Goal: Task Accomplishment & Management: Complete application form

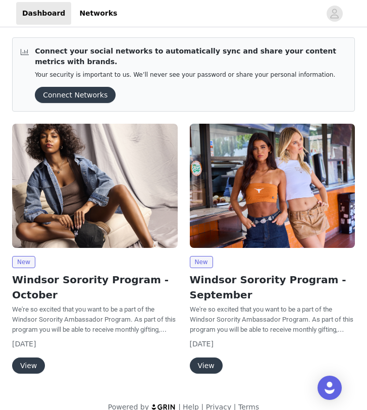
click at [27, 366] on button "View" at bounding box center [28, 366] width 33 height 16
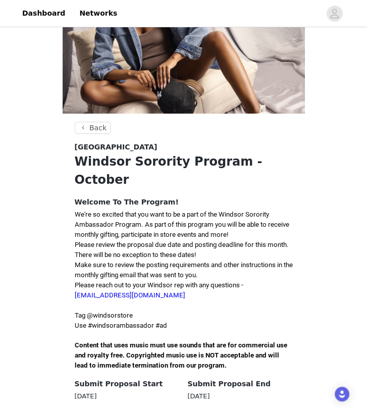
scroll to position [135, 0]
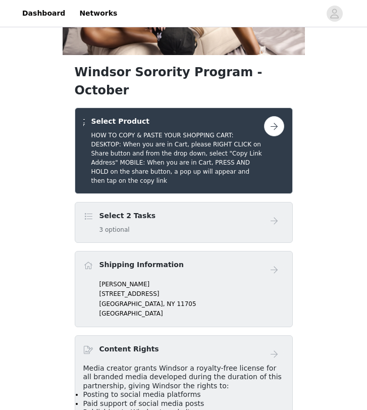
scroll to position [167, 0]
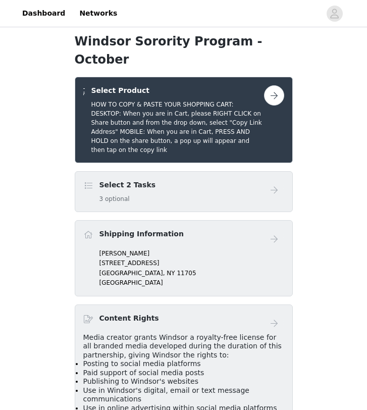
click at [256, 249] on p "[PERSON_NAME]" at bounding box center [192, 253] width 185 height 9
click at [336, 14] on icon "avatar" at bounding box center [335, 14] width 10 height 16
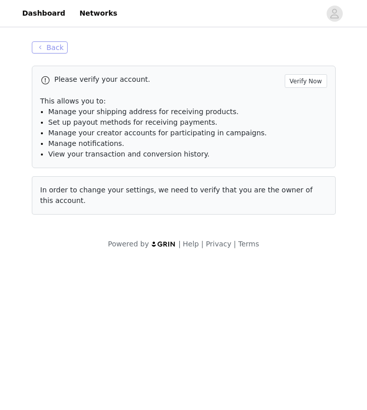
click at [49, 44] on button "Back" at bounding box center [50, 47] width 36 height 12
click at [306, 85] on button "Verify Now" at bounding box center [306, 81] width 42 height 14
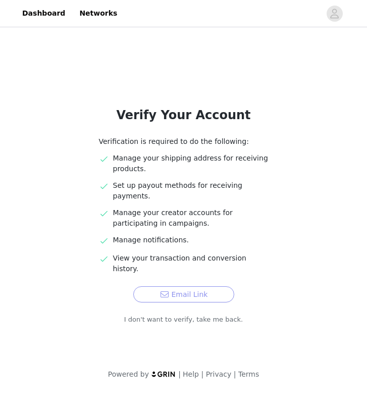
click at [181, 287] on button "Email Link" at bounding box center [183, 295] width 101 height 16
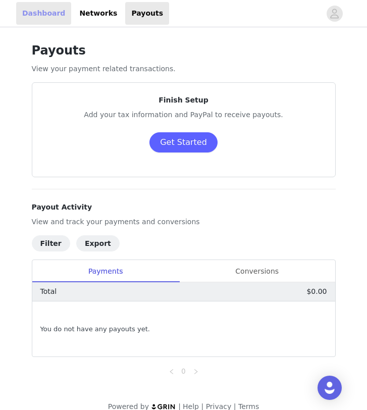
click at [51, 17] on link "Dashboard" at bounding box center [43, 13] width 55 height 23
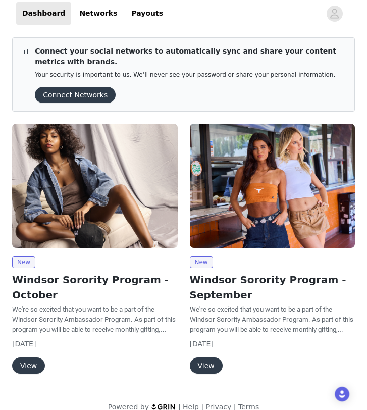
click at [38, 280] on h2 "Windsor Sorority Program - October" at bounding box center [95, 287] width 166 height 30
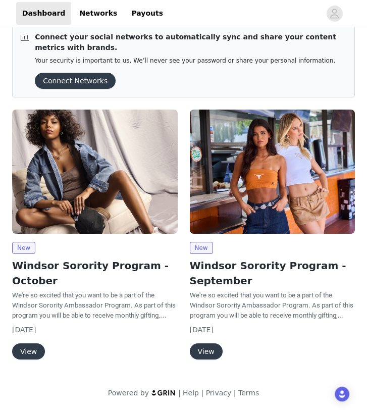
click at [22, 352] on button "View" at bounding box center [28, 352] width 33 height 16
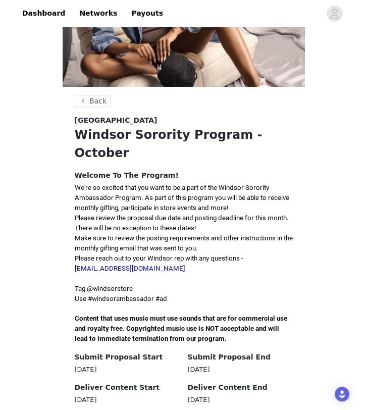
scroll to position [135, 0]
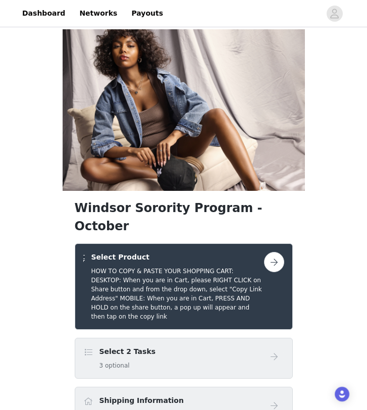
click at [278, 252] on button "button" at bounding box center [274, 262] width 20 height 20
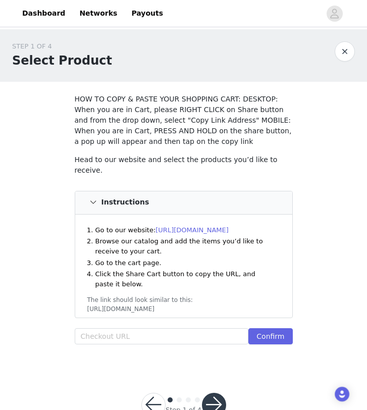
scroll to position [30, 0]
